Goal: Check status: Check status

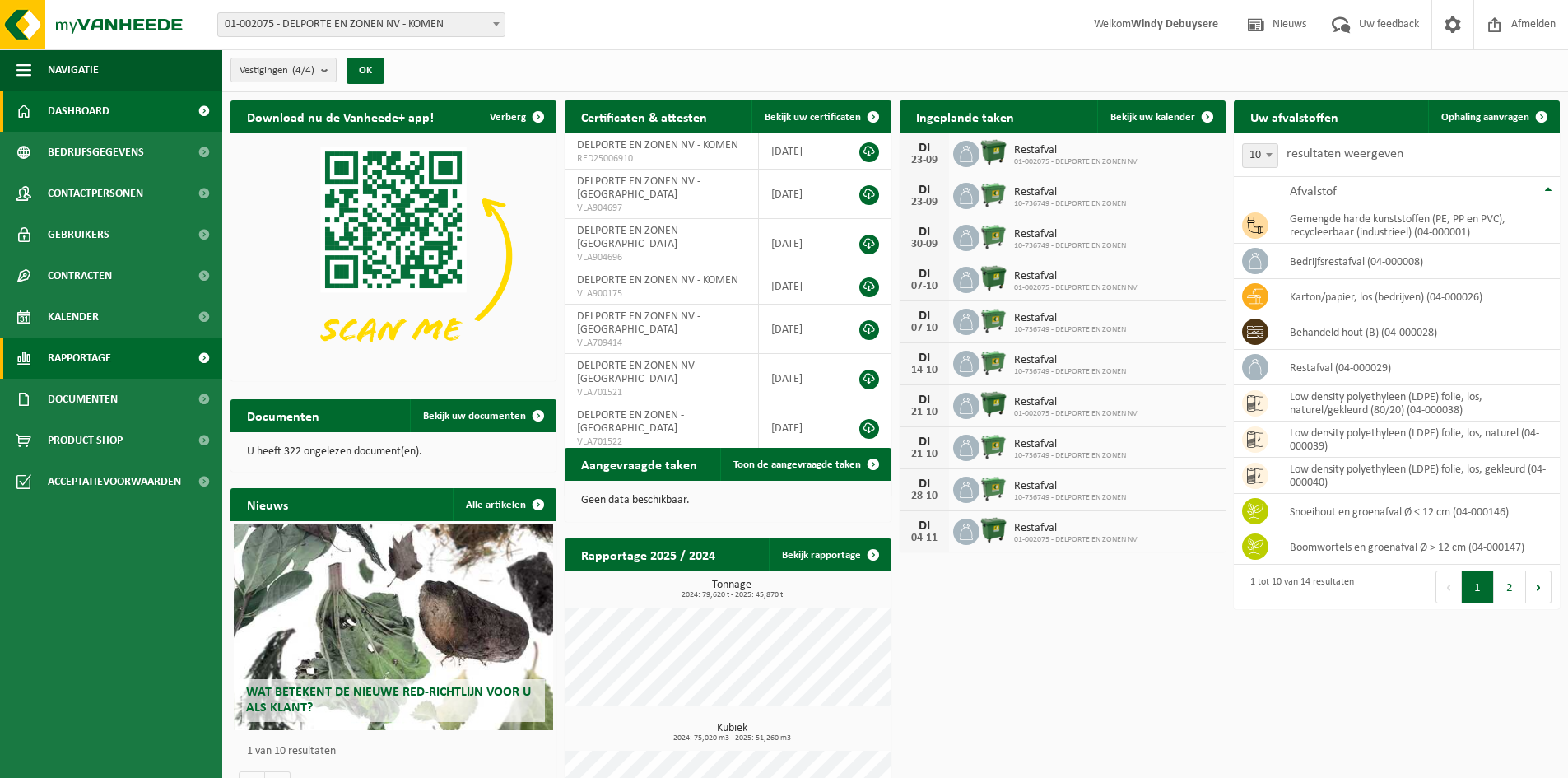
click at [194, 359] on span at bounding box center [204, 358] width 37 height 41
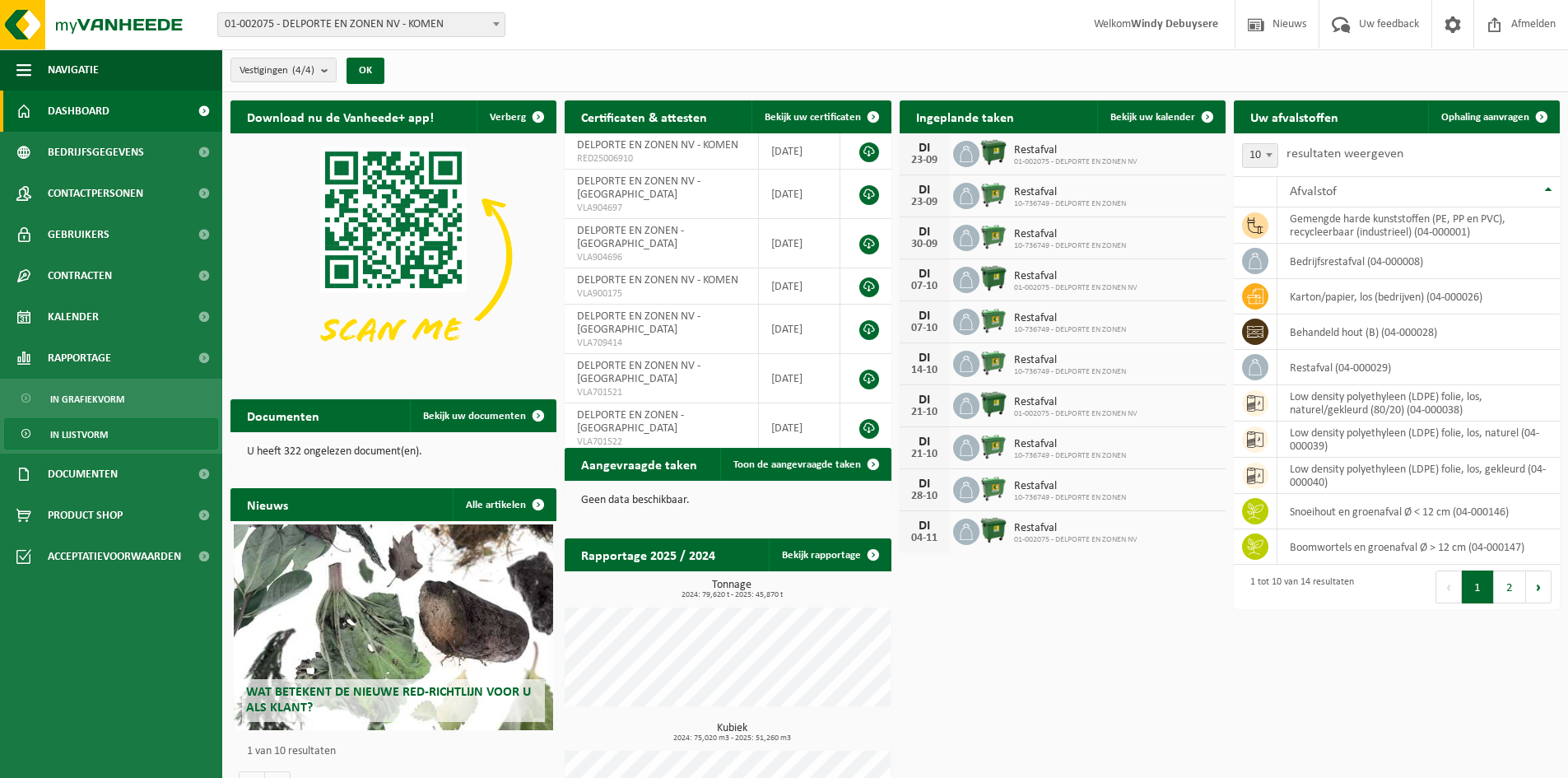
click at [136, 428] on link "In lijstvorm" at bounding box center [111, 433] width 214 height 31
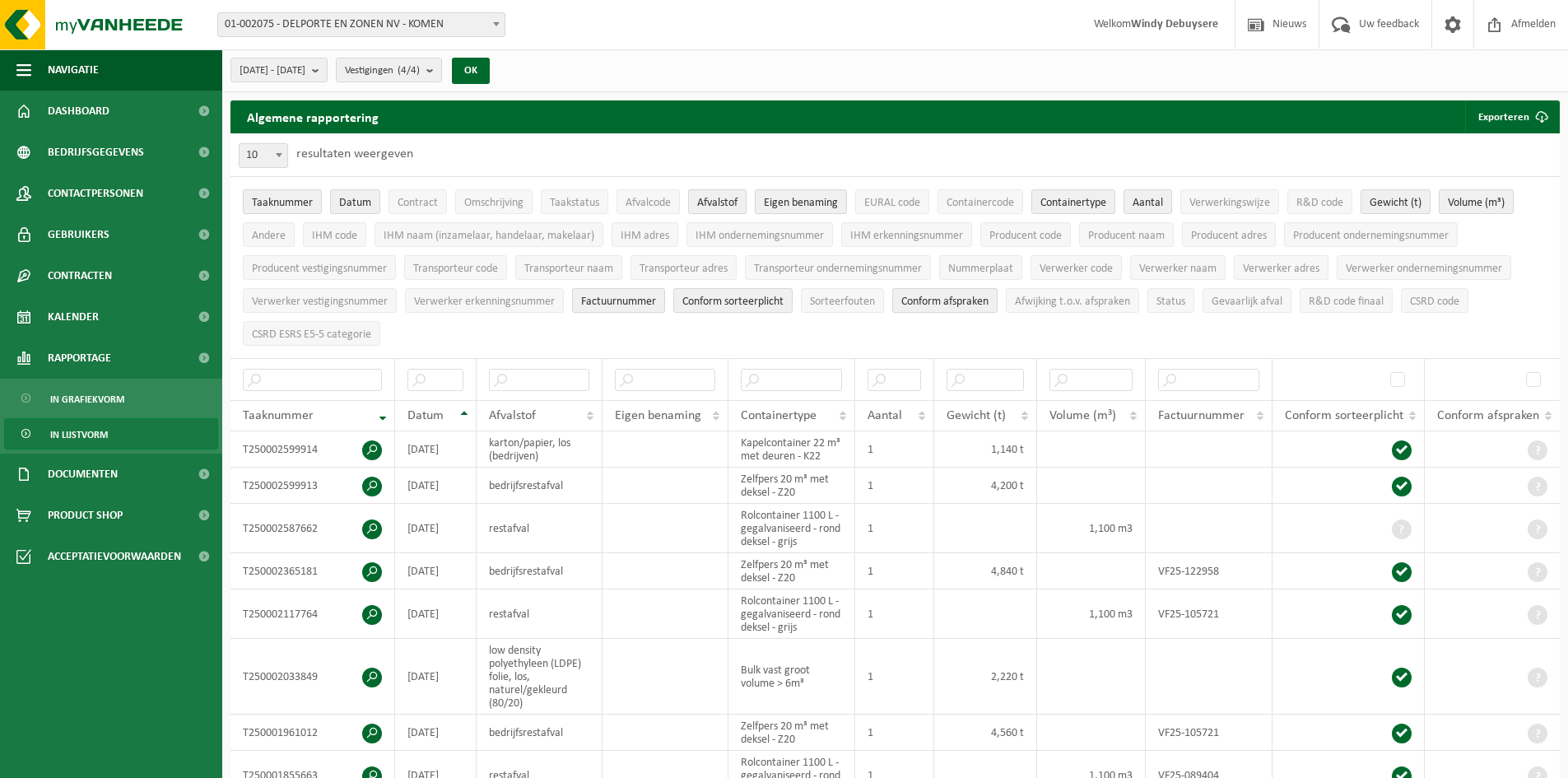
click at [708, 203] on span "Afvalstof" at bounding box center [717, 203] width 40 height 13
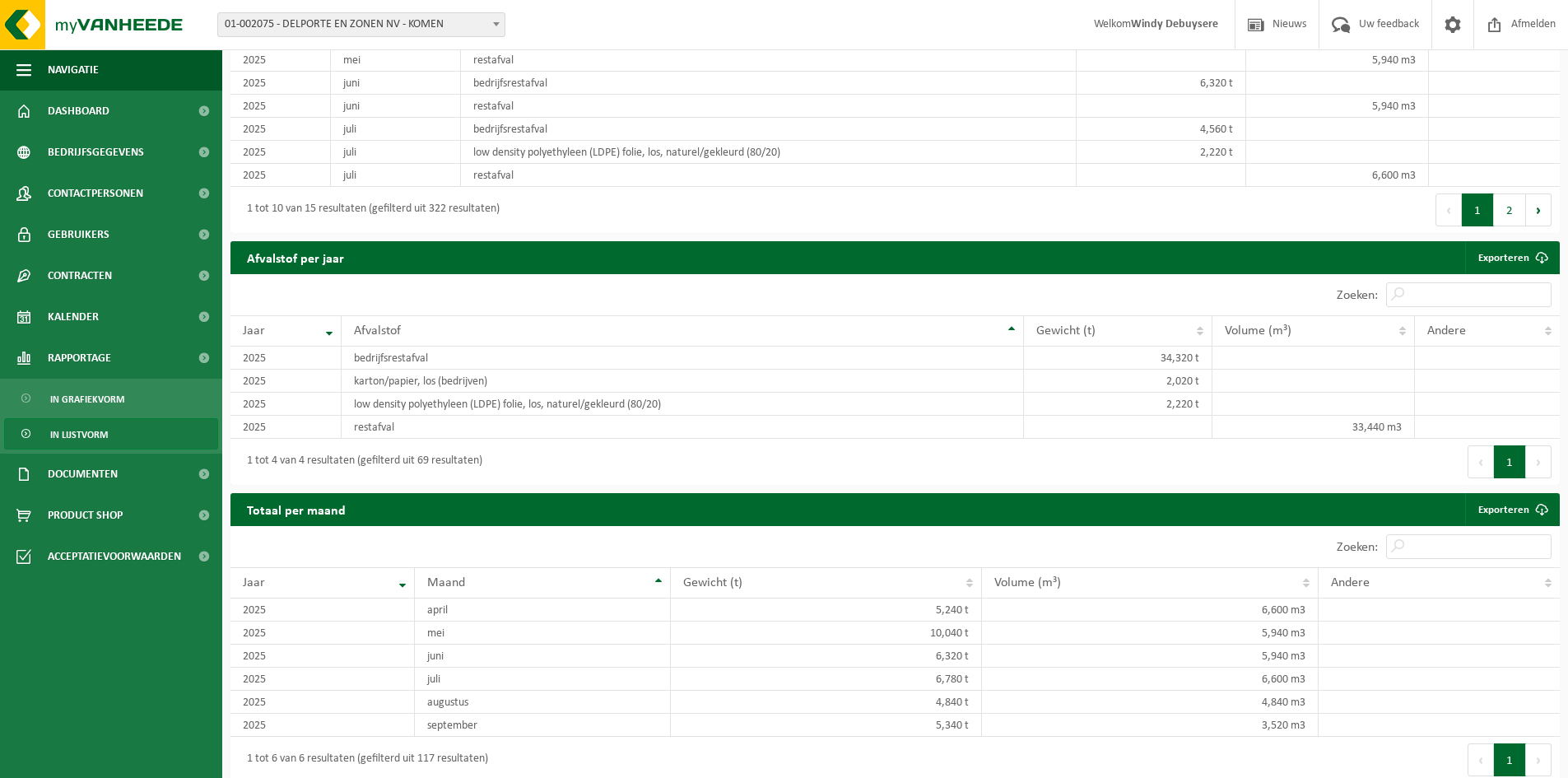
scroll to position [1279, 0]
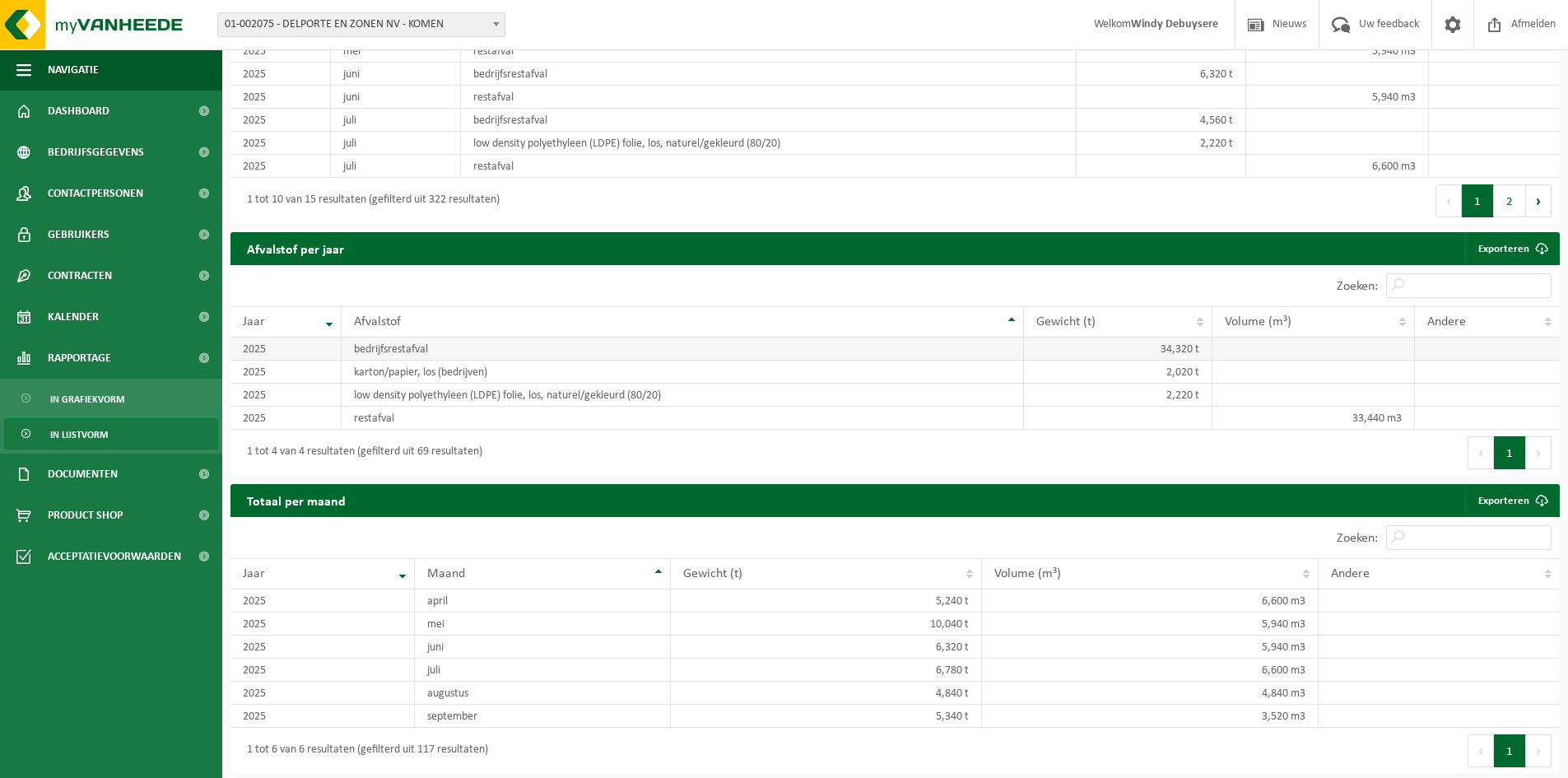
click at [243, 342] on td "2025" at bounding box center [286, 349] width 111 height 23
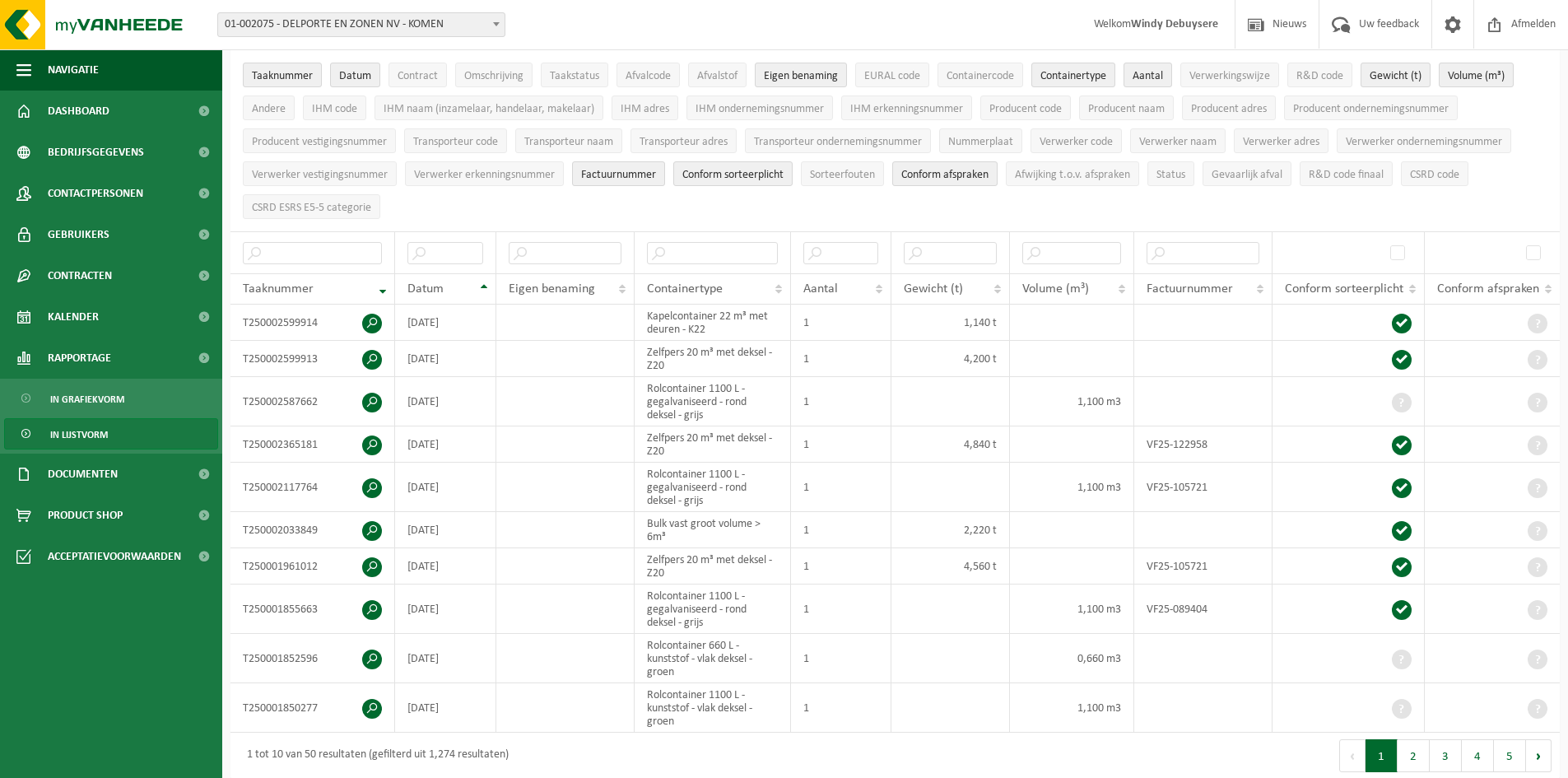
scroll to position [0, 0]
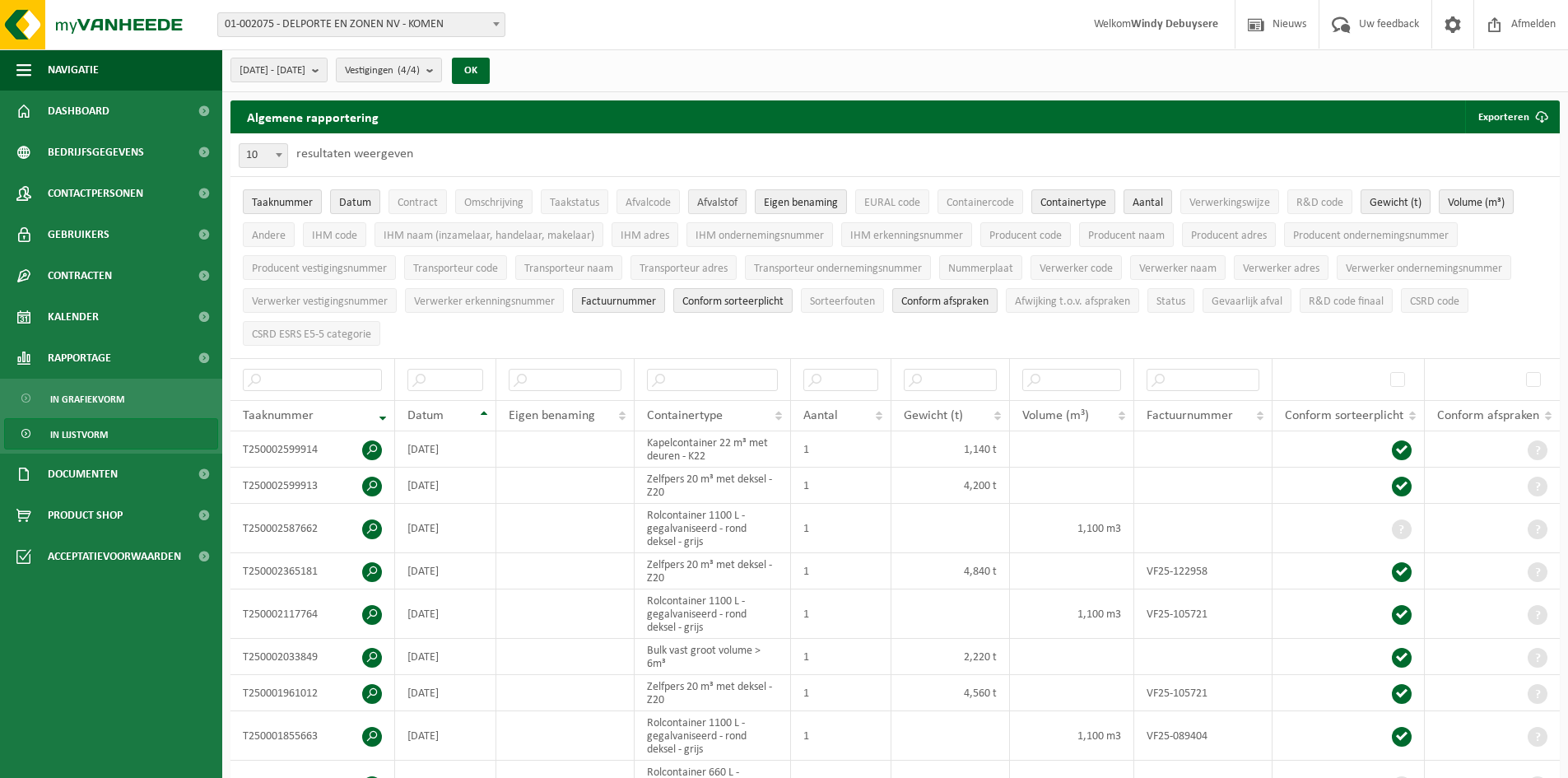
click at [704, 202] on span "Afvalstof" at bounding box center [717, 203] width 40 height 13
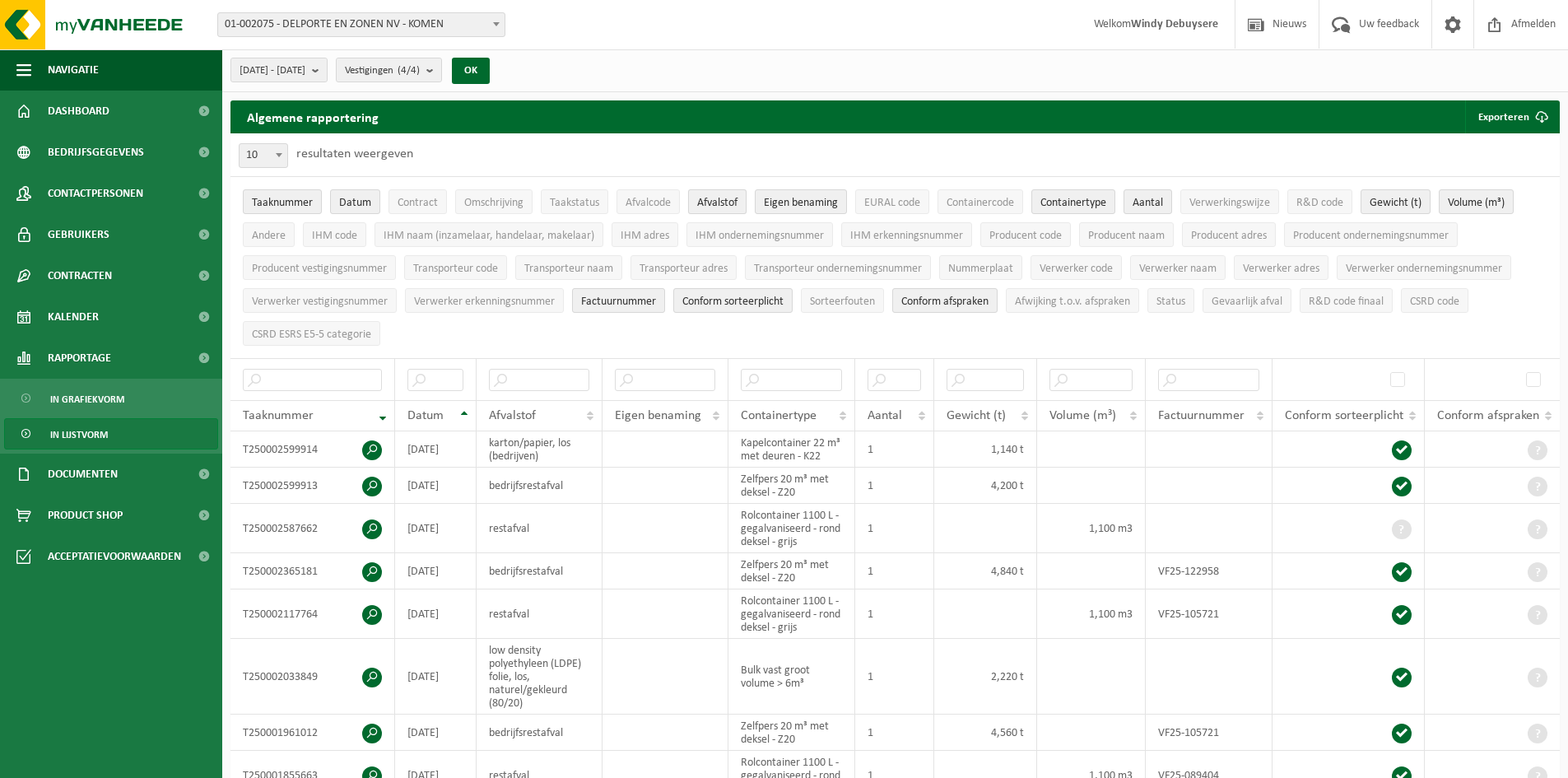
click at [704, 202] on span "Afvalstof" at bounding box center [717, 203] width 40 height 13
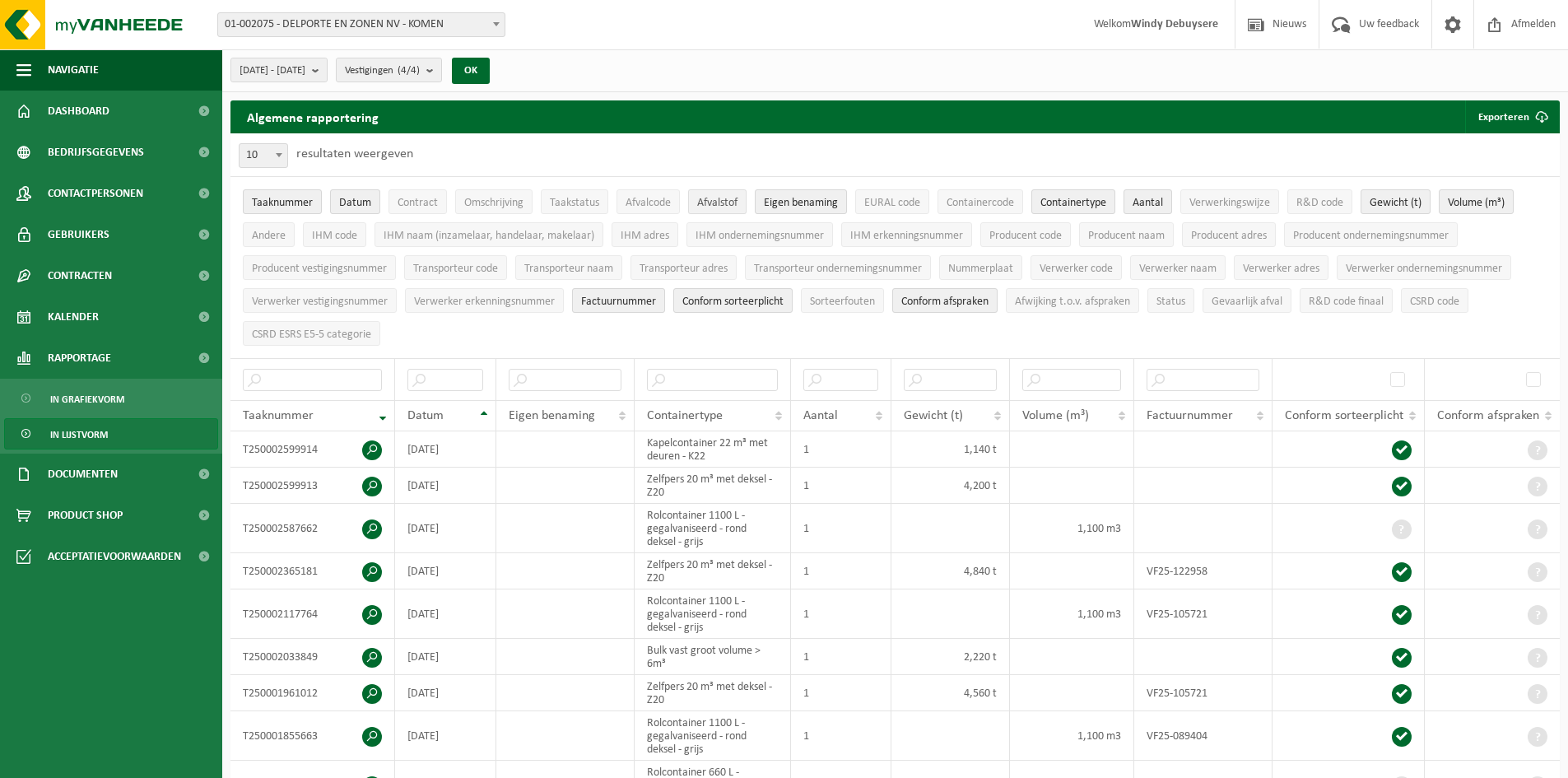
click at [704, 202] on span "Afvalstof" at bounding box center [717, 203] width 40 height 13
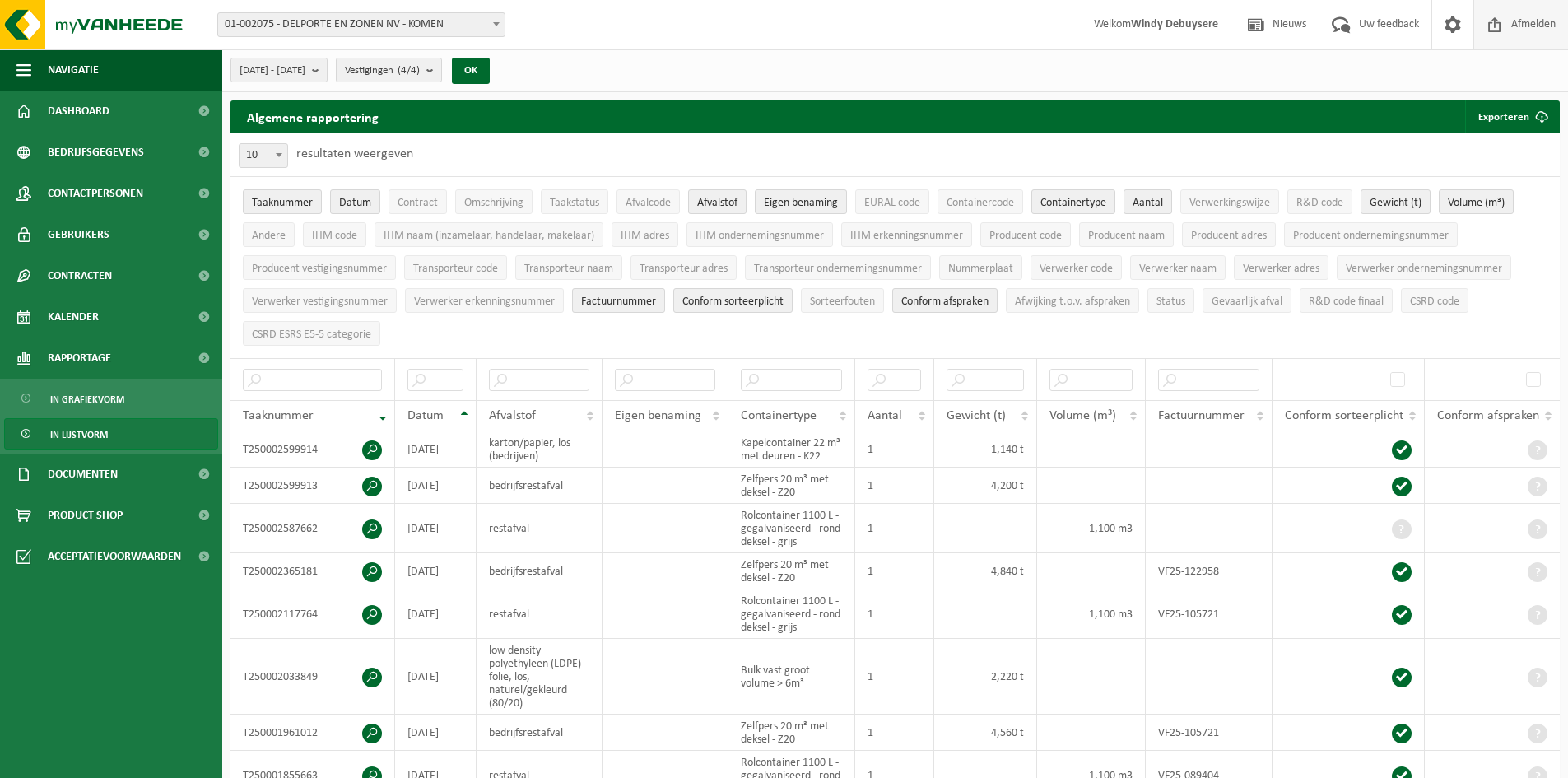
click at [1514, 20] on span "Afmelden" at bounding box center [1533, 24] width 53 height 48
